Goal: Transaction & Acquisition: Book appointment/travel/reservation

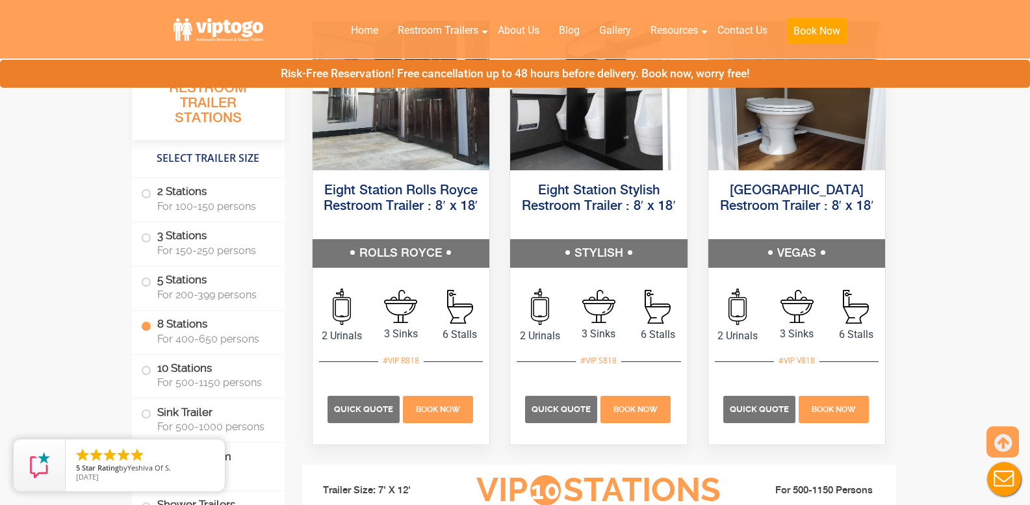
scroll to position [2600, 0]
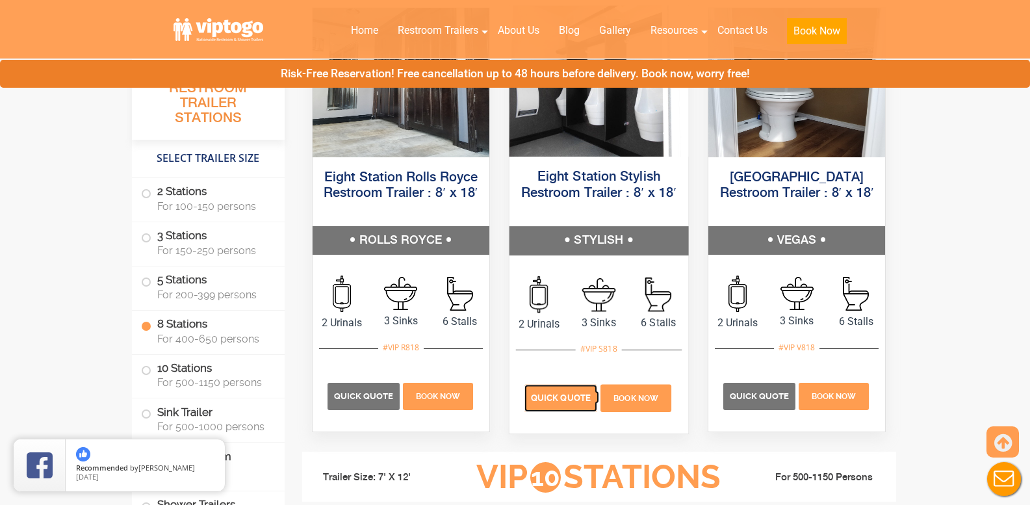
click at [543, 395] on span "Quick Quote" at bounding box center [561, 398] width 60 height 10
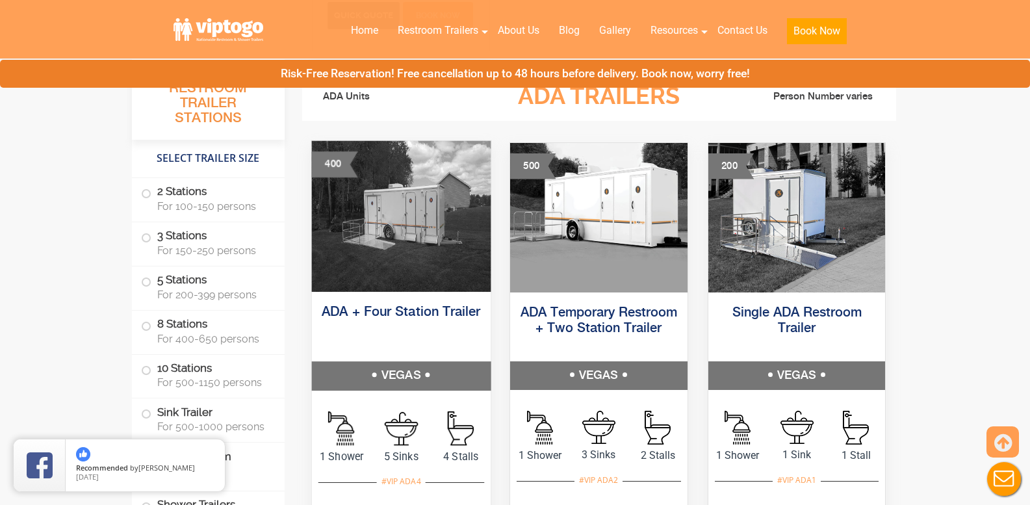
scroll to position [4680, 0]
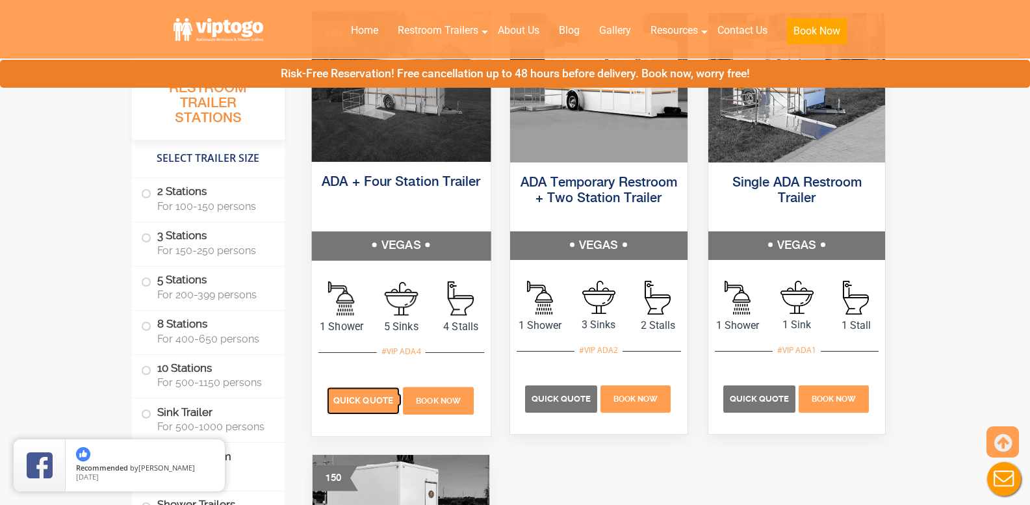
click at [354, 400] on span "Quick Quote" at bounding box center [363, 400] width 60 height 10
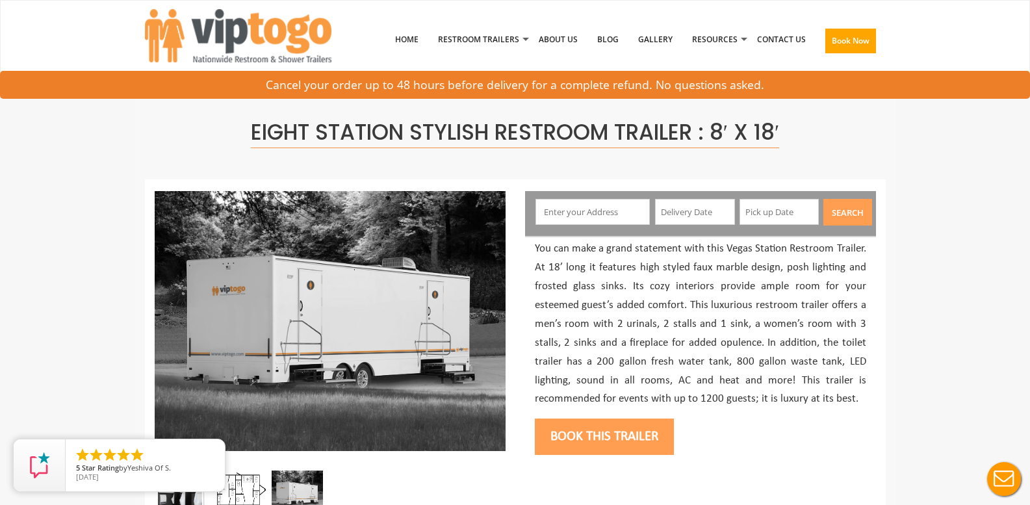
click at [571, 208] on input "text" at bounding box center [593, 212] width 114 height 26
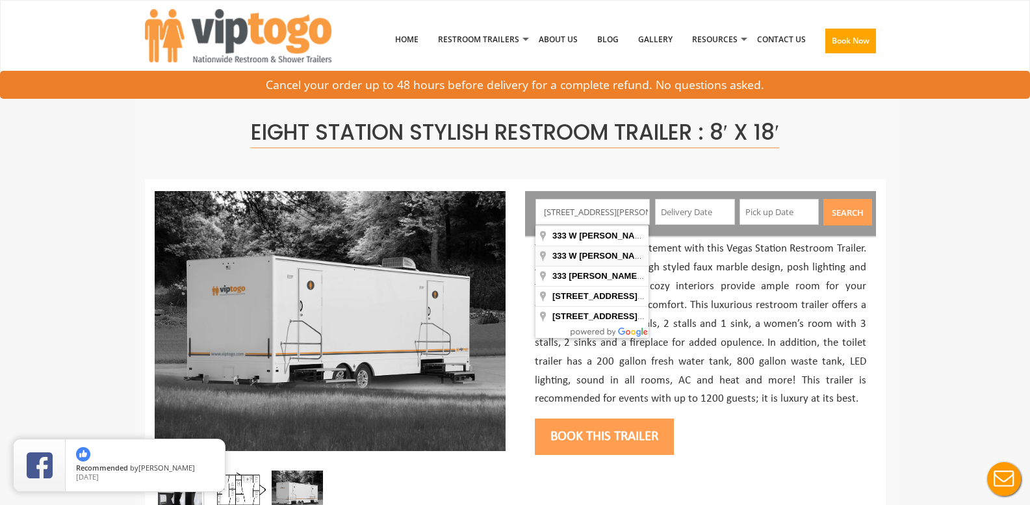
type input "333 W James St, Lancaster, PA, USA"
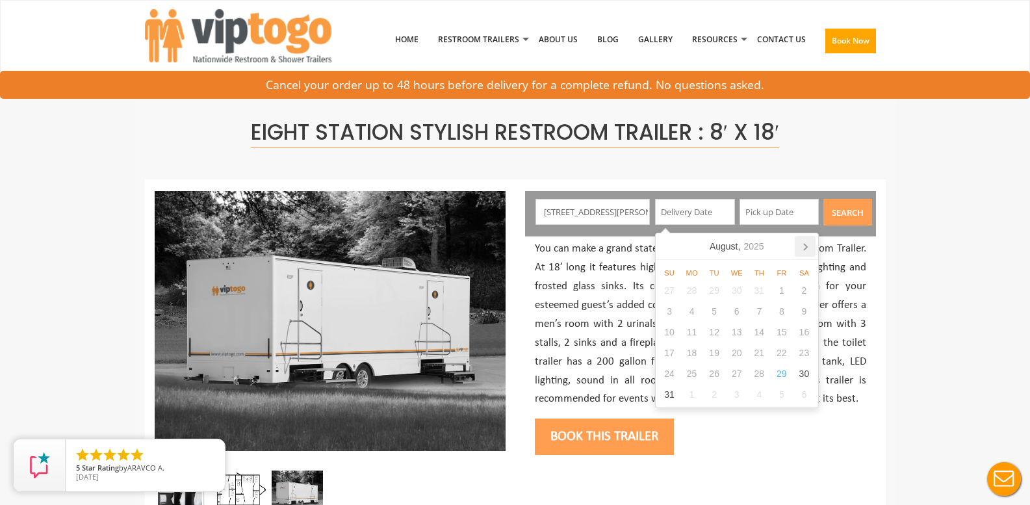
click at [808, 250] on icon at bounding box center [805, 246] width 21 height 21
click at [803, 247] on icon at bounding box center [805, 246] width 21 height 21
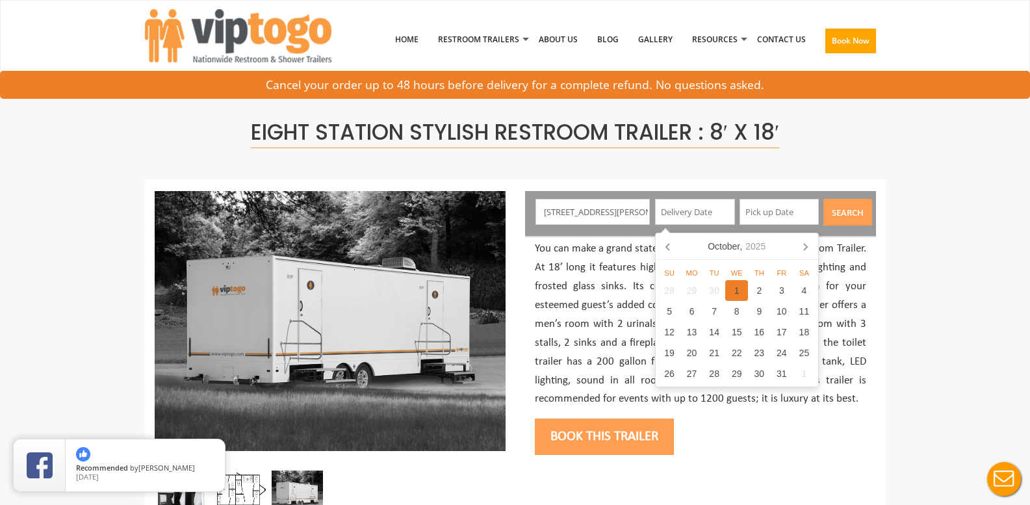
click at [736, 292] on div "1" at bounding box center [736, 290] width 23 height 21
type input "10/01/2025"
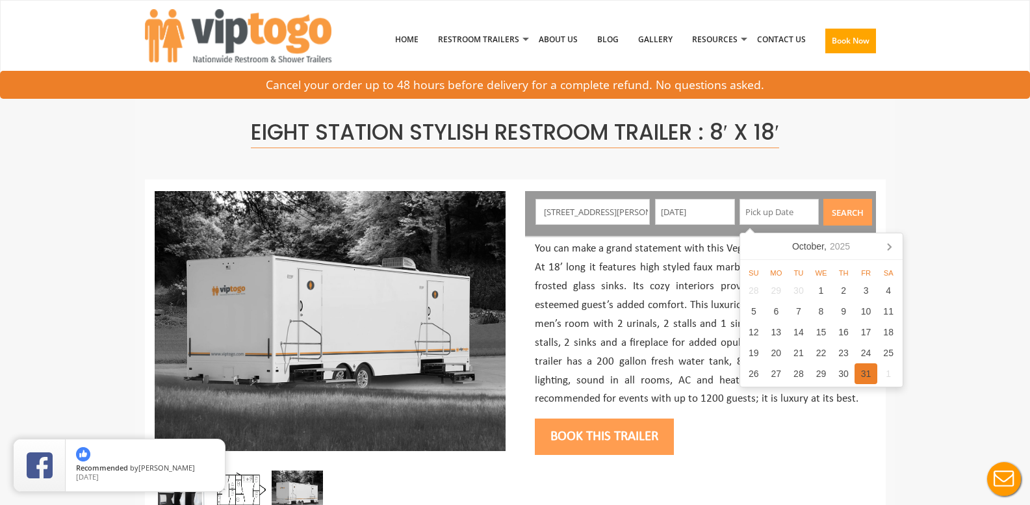
click at [868, 374] on div "31" at bounding box center [866, 373] width 23 height 21
type input "10/31/2025"
click at [858, 212] on button "Search" at bounding box center [848, 212] width 49 height 27
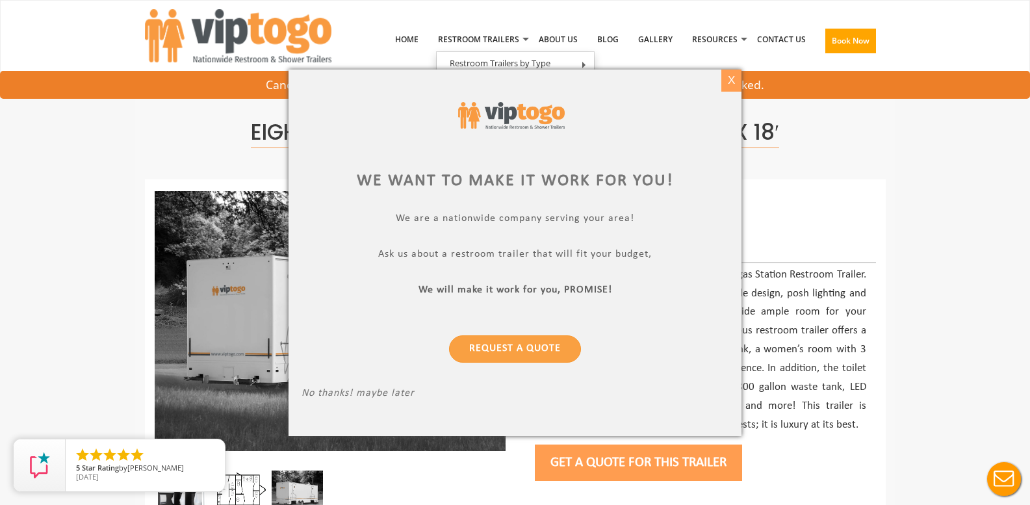
click at [732, 81] on div "X" at bounding box center [731, 81] width 20 height 22
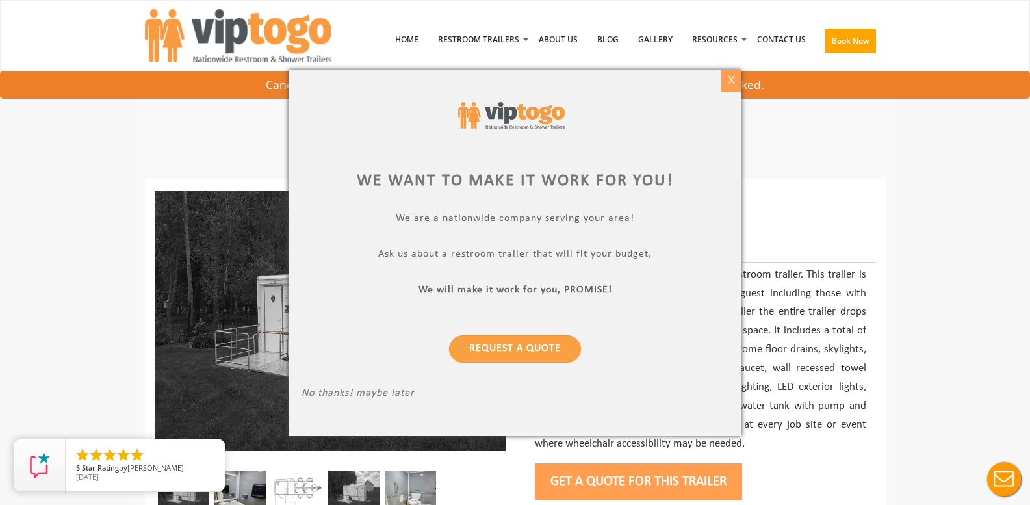
click at [729, 81] on div "X" at bounding box center [731, 81] width 20 height 22
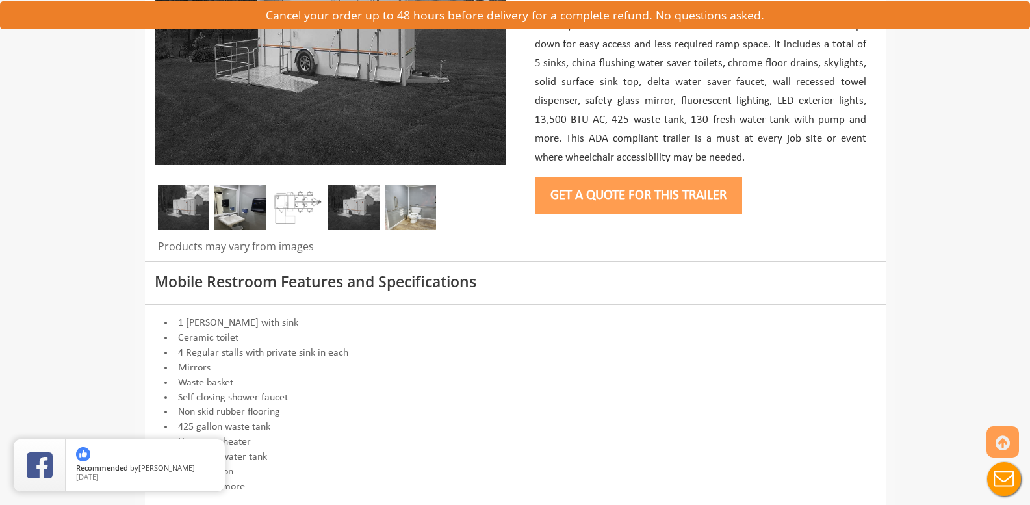
scroll to position [260, 0]
